Goal: Go to known website: Access a specific website the user already knows

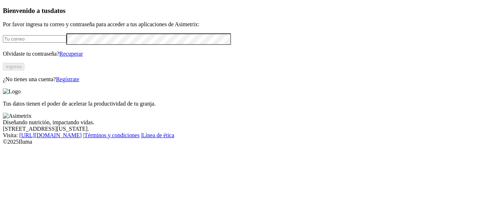
type input "[EMAIL_ADDRESS][PERSON_NAME][DOMAIN_NAME]"
click at [24, 70] on button "Ingresa" at bounding box center [14, 67] width 22 height 8
